Goal: Check status: Check status

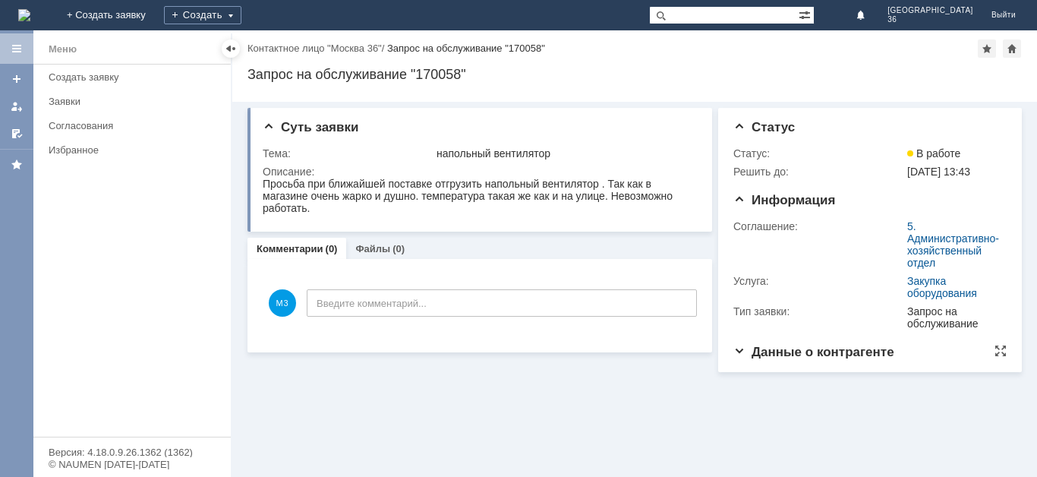
click at [829, 357] on span "Данные о контрагенте" at bounding box center [814, 352] width 161 height 14
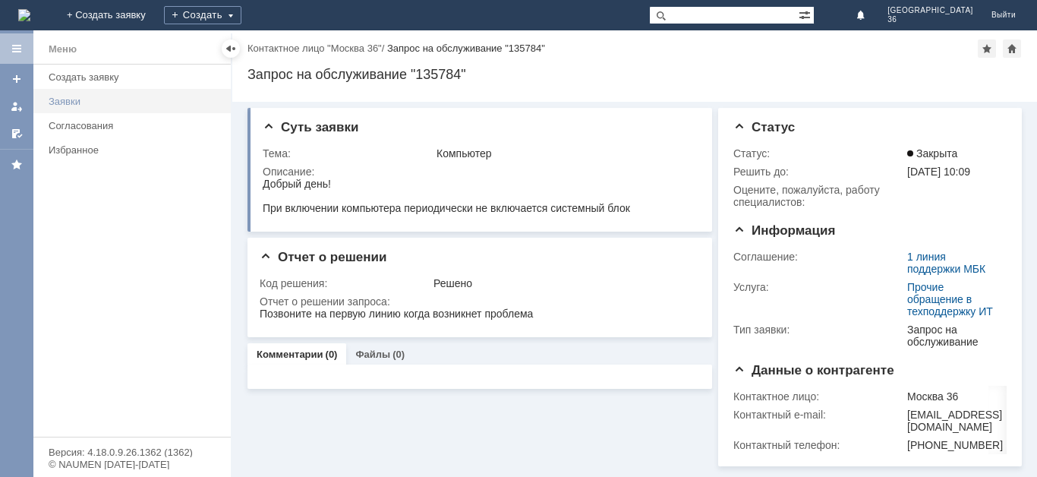
click at [63, 99] on div "Заявки" at bounding box center [135, 101] width 173 height 11
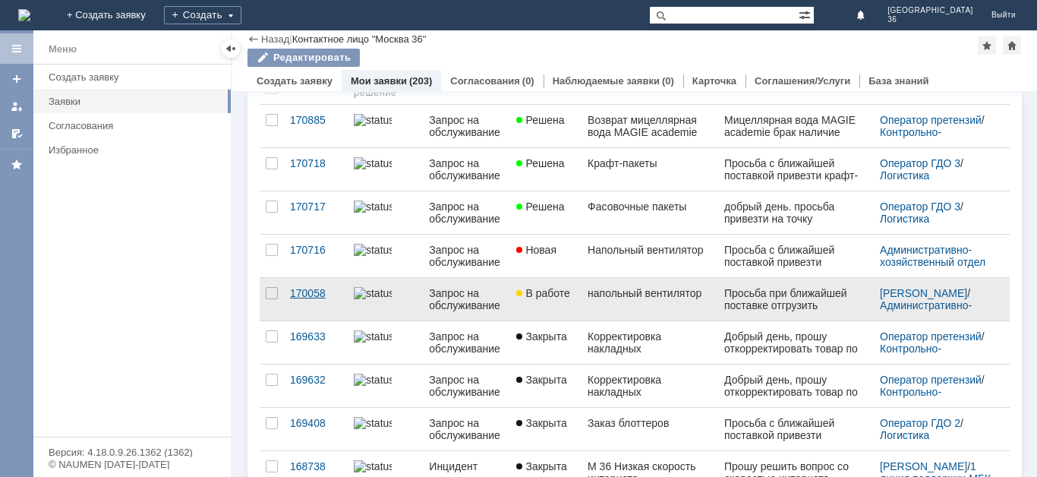
click at [312, 294] on div "170058" at bounding box center [316, 293] width 52 height 12
